Goal: Information Seeking & Learning: Learn about a topic

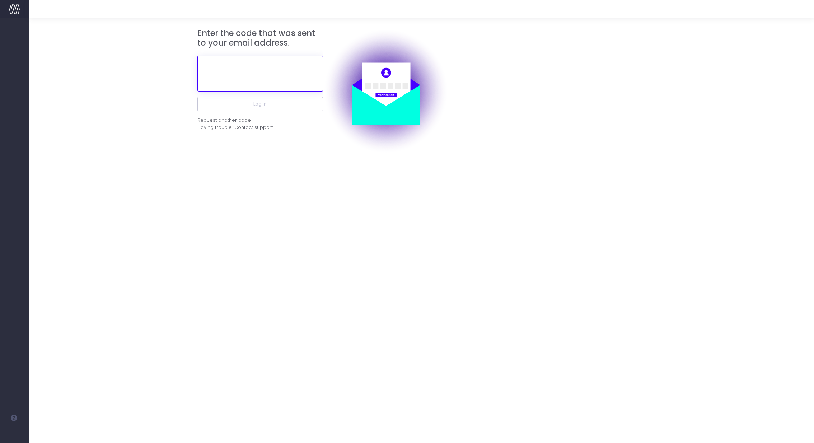
click at [275, 81] on input "text" at bounding box center [260, 74] width 126 height 36
paste input "186397"
type input "186397"
click at [271, 103] on button "Log in" at bounding box center [260, 104] width 126 height 14
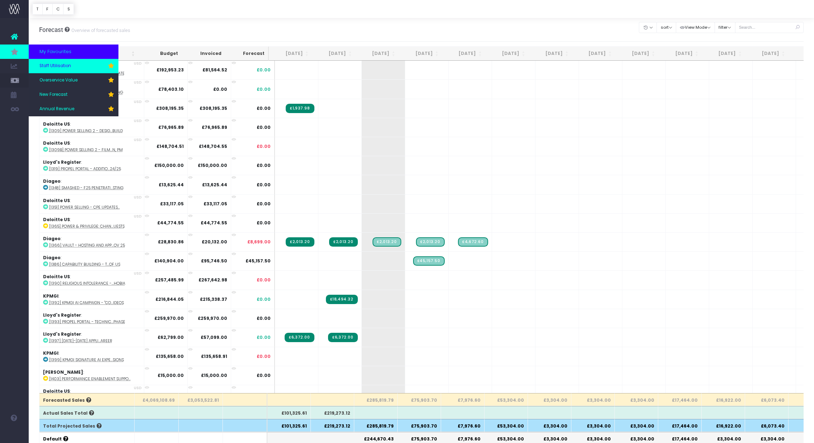
click at [51, 67] on span "Staff Utilisation" at bounding box center [55, 66] width 32 height 6
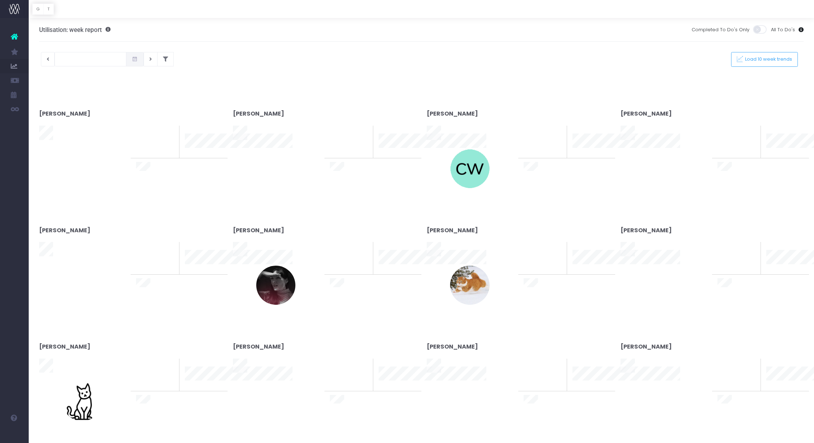
type input "[DATE]"
click at [159, 58] on div at bounding box center [407, 221] width 814 height 443
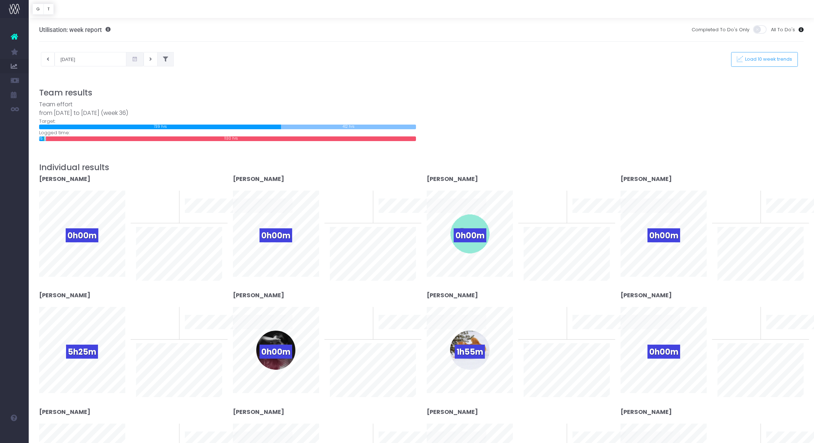
click at [157, 57] on button at bounding box center [165, 59] width 17 height 14
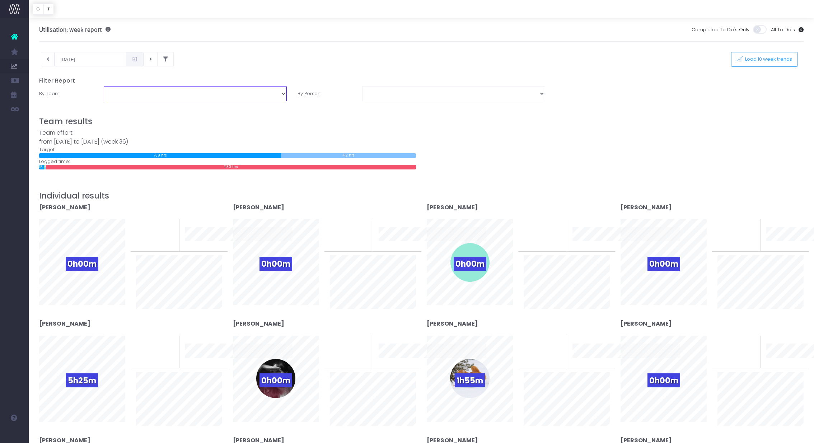
click at [249, 96] on select "Business Administration Creative Strategy and Production Development Film Marke…" at bounding box center [195, 93] width 183 height 14
select select "Project Management"
click at [104, 86] on select "Business Administration Creative Strategy and Production Development Film Marke…" at bounding box center [195, 93] width 183 height 14
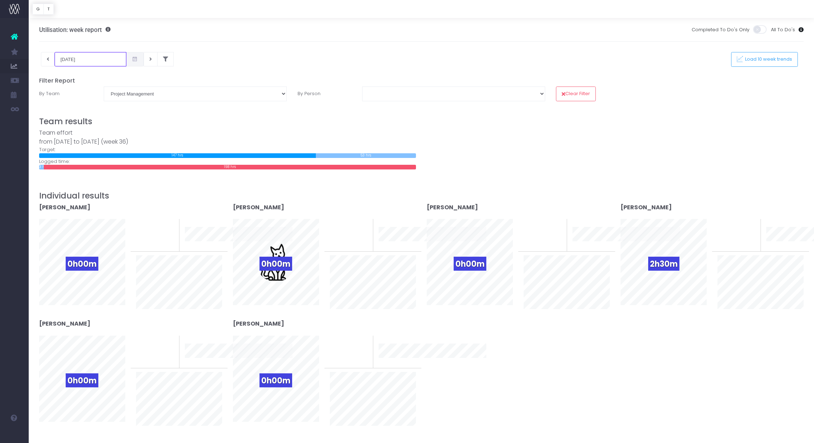
click at [99, 63] on input "[DATE]" at bounding box center [91, 59] width 72 height 14
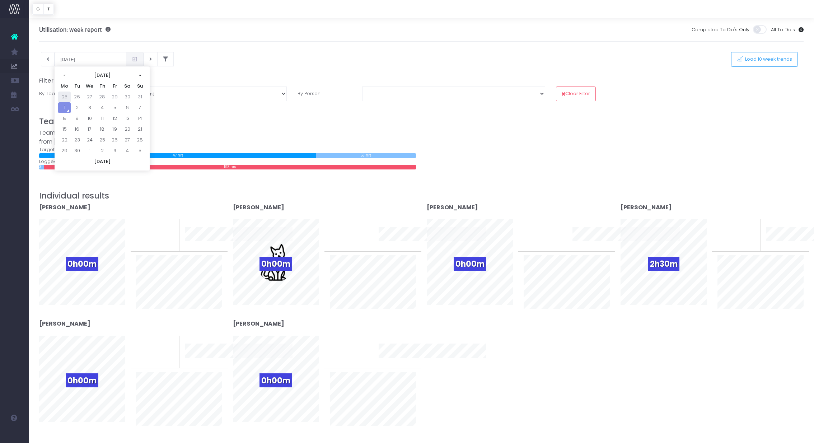
click at [60, 93] on td "25" at bounding box center [64, 97] width 13 height 11
type input "[DATE]"
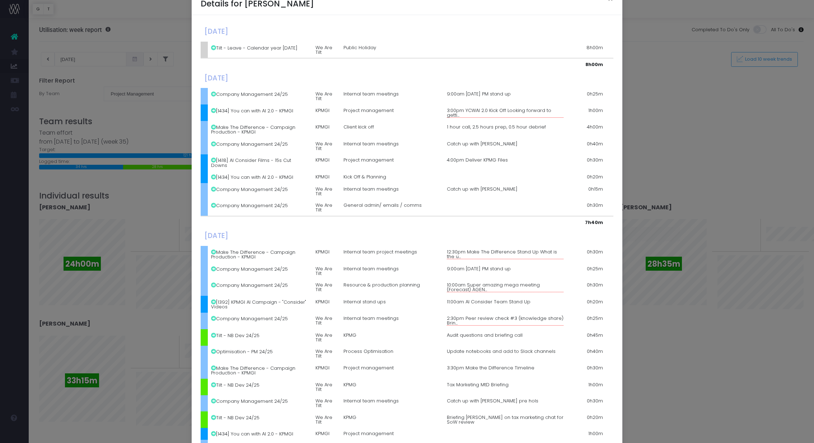
scroll to position [24, 0]
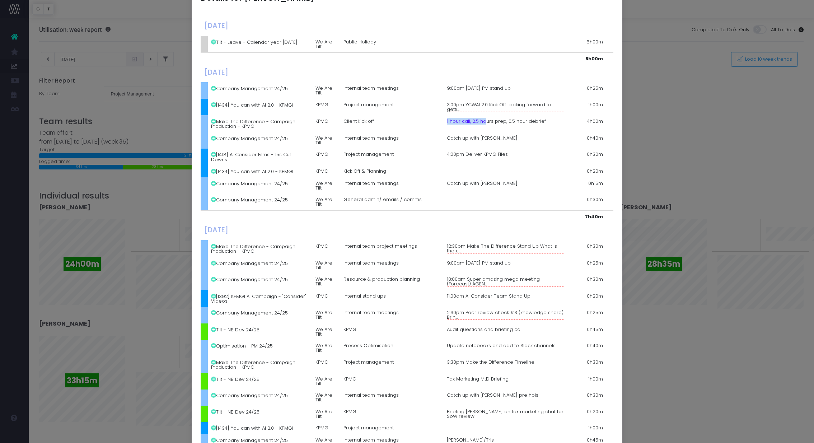
drag, startPoint x: 485, startPoint y: 120, endPoint x: 428, endPoint y: 120, distance: 56.3
click at [428, 120] on tr "Make The Difference - Campaign Production - KPMGI KPMGI Client kick off 1 hour …" at bounding box center [407, 123] width 413 height 17
click at [273, 122] on td "Make The Difference - Campaign Production - KPMGI" at bounding box center [260, 123] width 104 height 17
drag, startPoint x: 257, startPoint y: 128, endPoint x: 211, endPoint y: 121, distance: 46.7
click at [211, 121] on td "Make The Difference - Campaign Production - KPMGI" at bounding box center [260, 123] width 104 height 17
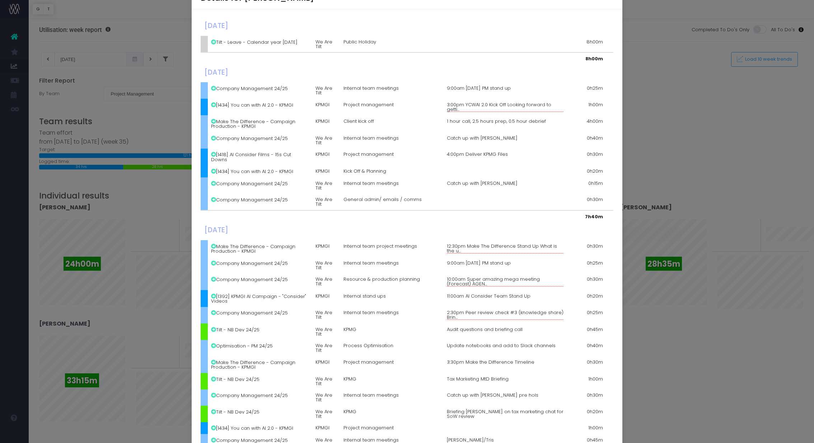
click at [215, 121] on icon at bounding box center [213, 121] width 5 height 5
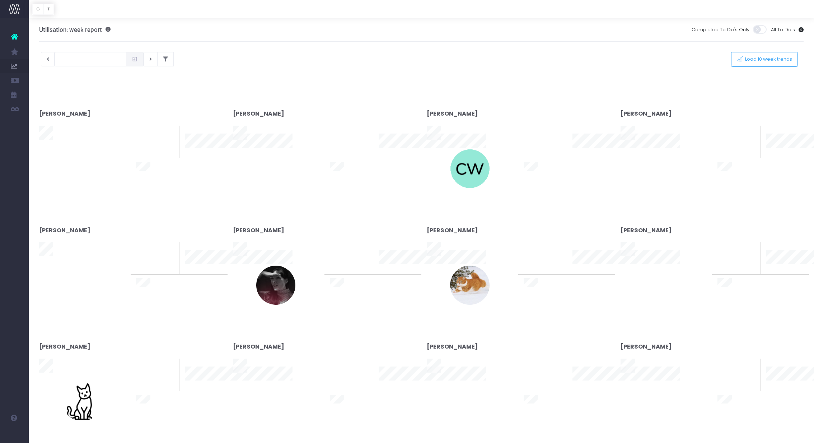
type input "[DATE]"
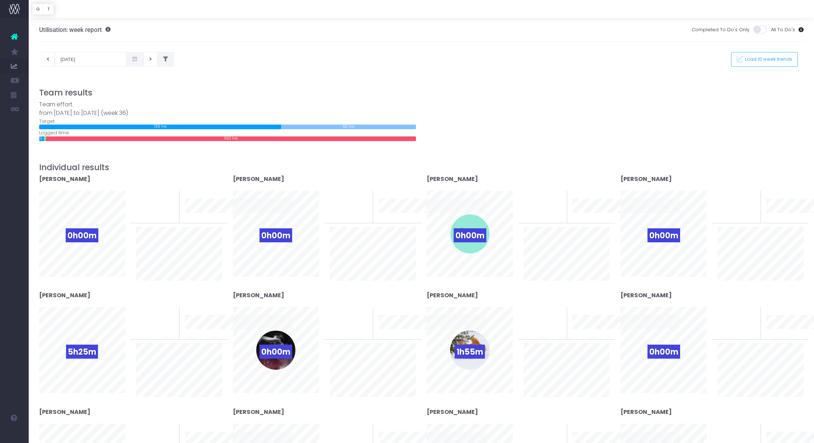
click at [161, 58] on button at bounding box center [165, 59] width 17 height 14
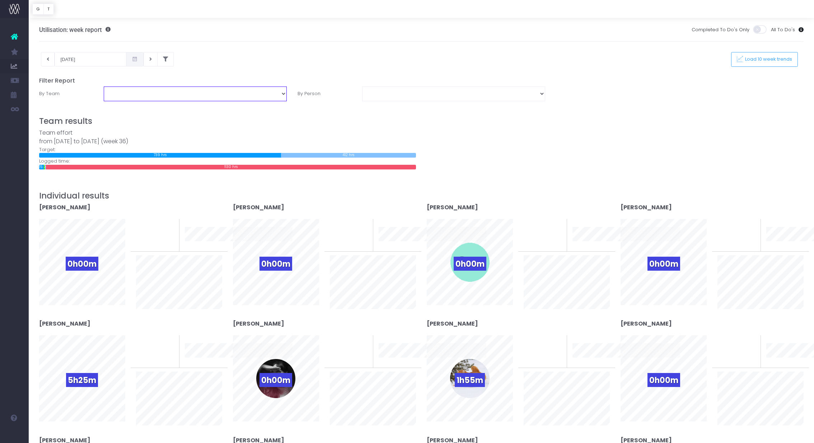
click at [156, 95] on select "Business Administration Creative Strategy and Production Development Film Marke…" at bounding box center [195, 93] width 183 height 14
select select "Project Management"
click at [104, 86] on select "Business Administration Creative Strategy and Production Development Film Marke…" at bounding box center [195, 93] width 183 height 14
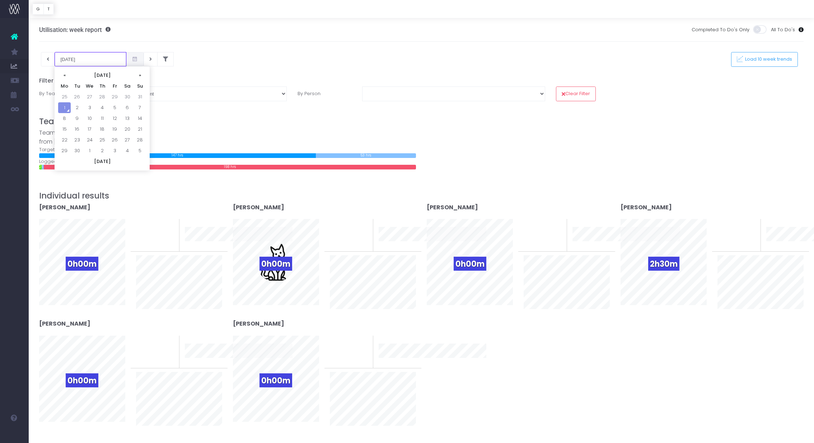
click at [109, 62] on input "[DATE]" at bounding box center [91, 59] width 72 height 14
click at [70, 97] on td "25" at bounding box center [64, 97] width 13 height 11
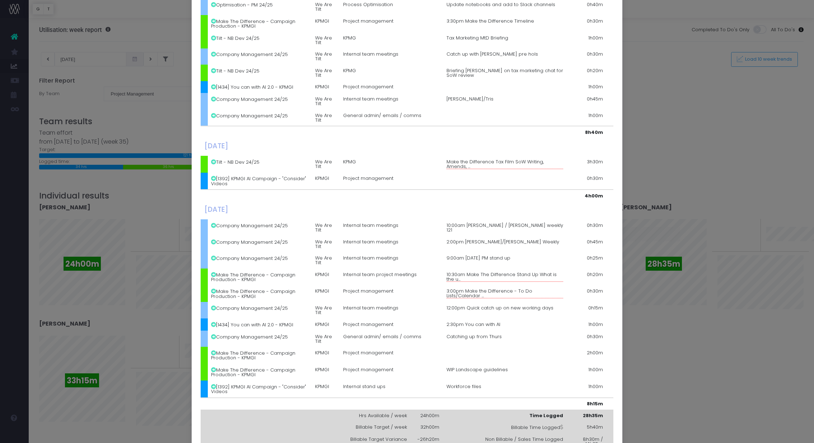
scroll to position [392, 0]
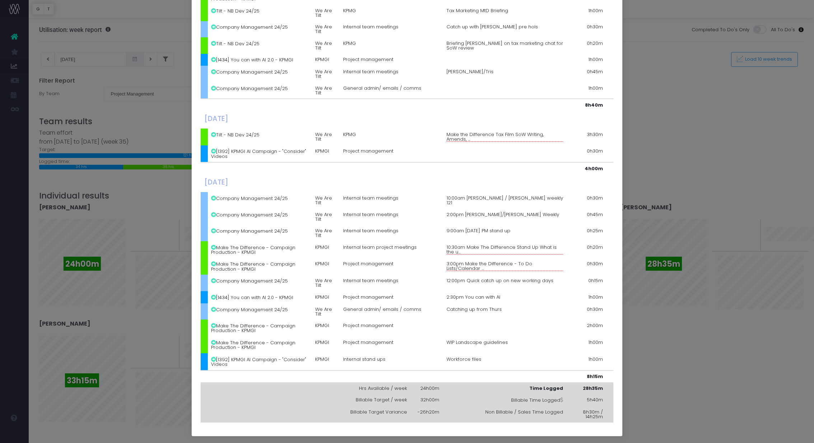
click at [694, 151] on div "Details for [PERSON_NAME] × [DATE] Tilt - Leave - Calendar year [DATE] We Are T…" at bounding box center [407, 221] width 814 height 443
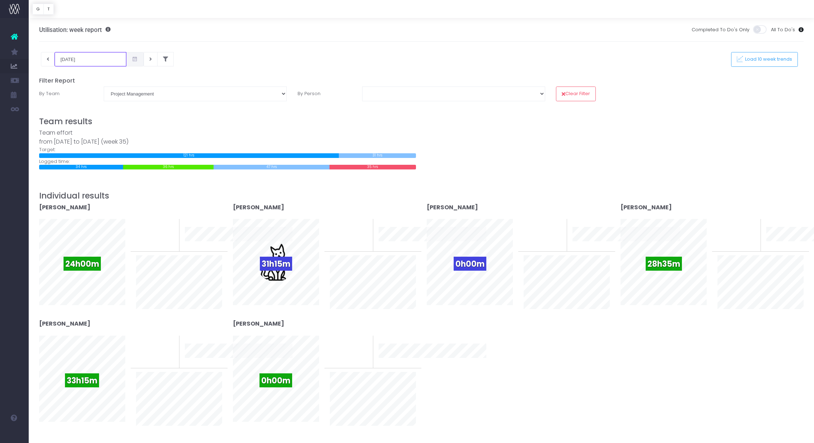
click at [93, 61] on input "[DATE]" at bounding box center [91, 59] width 72 height 14
click at [66, 125] on td "18" at bounding box center [64, 129] width 13 height 11
click at [85, 60] on input "[DATE]" at bounding box center [91, 59] width 72 height 14
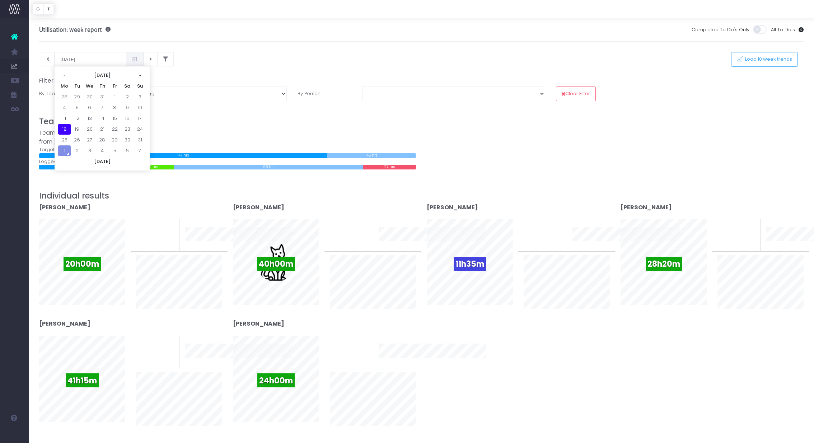
click at [591, 117] on h3 "Team results" at bounding box center [421, 122] width 765 height 10
click at [79, 59] on input "[DATE]" at bounding box center [91, 59] width 72 height 14
click at [66, 140] on td "25" at bounding box center [64, 140] width 13 height 11
type input "[DATE]"
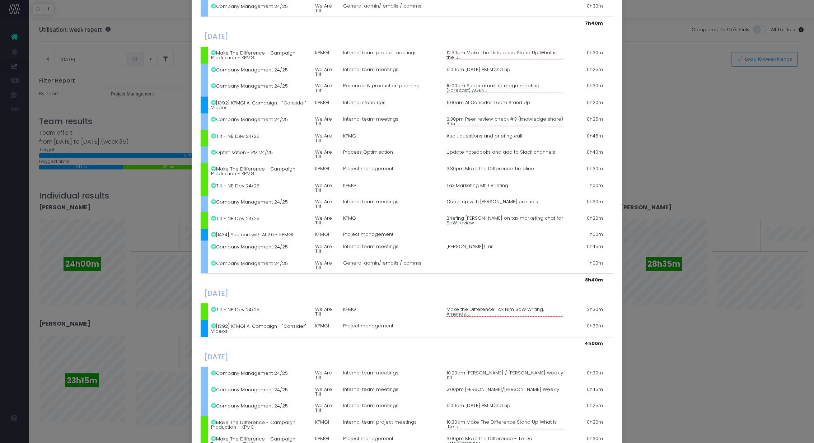
scroll to position [217, 0]
